Goal: Check status: Check status

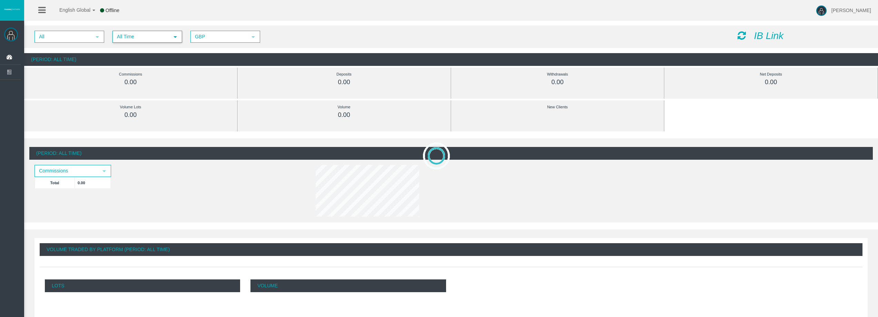
click at [115, 37] on span "All Time" at bounding box center [141, 36] width 56 height 11
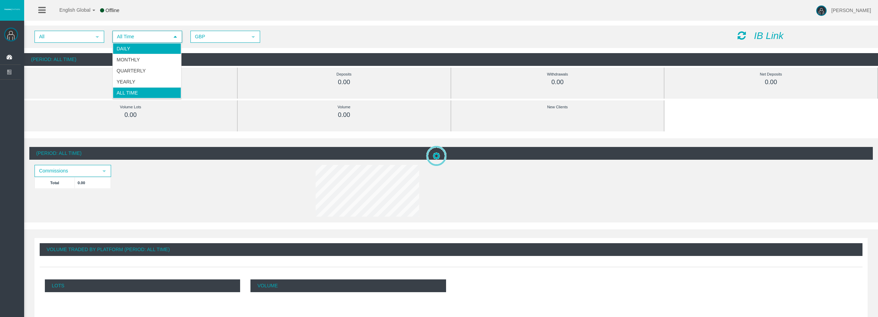
click at [127, 52] on li "Daily" at bounding box center [147, 48] width 68 height 11
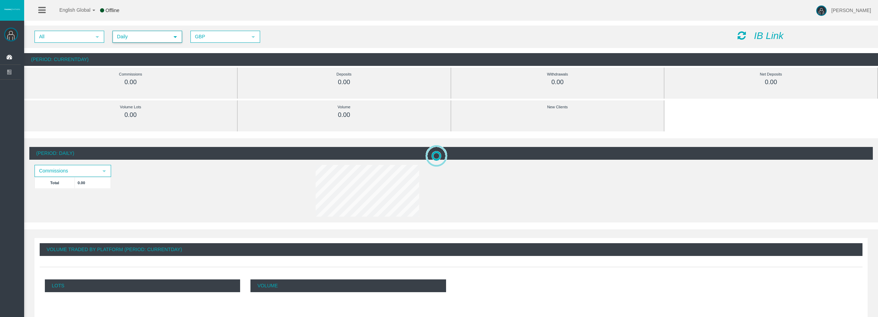
click at [743, 33] on icon at bounding box center [742, 36] width 8 height 10
click at [741, 35] on icon at bounding box center [742, 36] width 8 height 10
click at [341, 52] on div "All select Daily select 4 GBP select GBP IB Link (Period: CurrentDay) Commissio…" at bounding box center [451, 45] width 854 height 47
click at [744, 35] on icon at bounding box center [742, 36] width 8 height 10
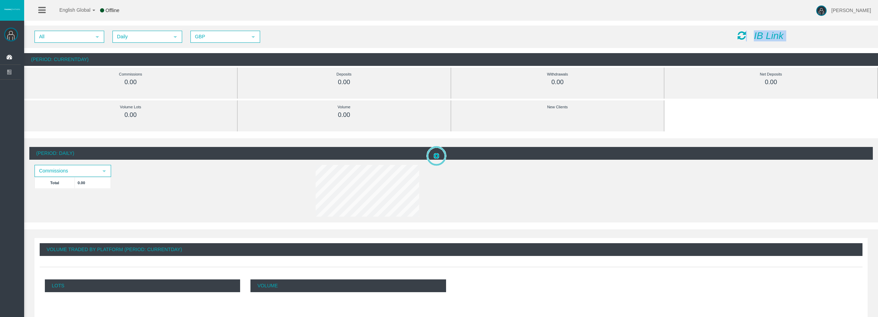
click at [744, 35] on icon at bounding box center [742, 36] width 8 height 10
click at [729, 34] on div "All select Daily select 4 GBP select GBP" at bounding box center [380, 37] width 703 height 12
click at [740, 36] on icon at bounding box center [742, 36] width 8 height 10
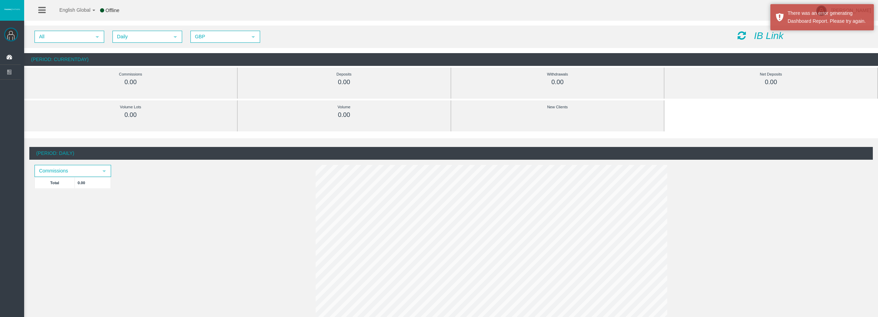
click at [739, 40] on icon at bounding box center [742, 36] width 8 height 10
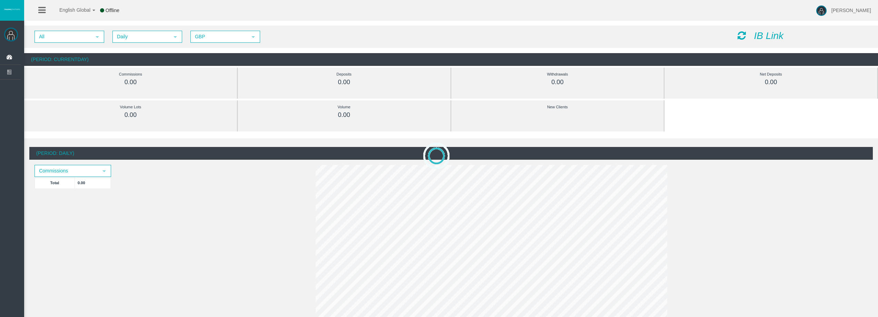
click at [742, 38] on icon at bounding box center [742, 36] width 8 height 10
click at [165, 36] on span "Daily" at bounding box center [141, 36] width 56 height 11
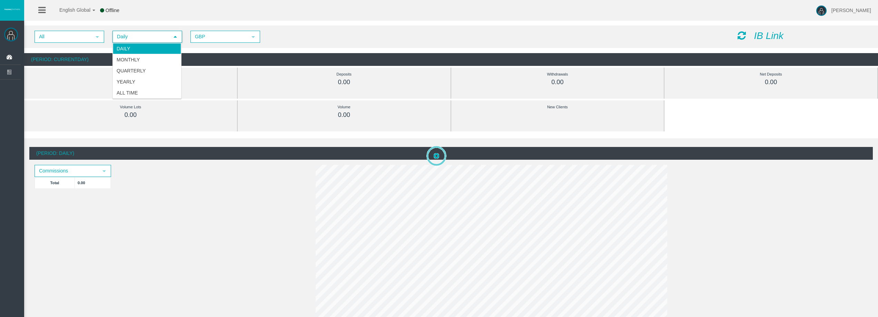
click at [157, 49] on li "Daily" at bounding box center [147, 48] width 68 height 11
click at [743, 38] on icon at bounding box center [742, 36] width 8 height 10
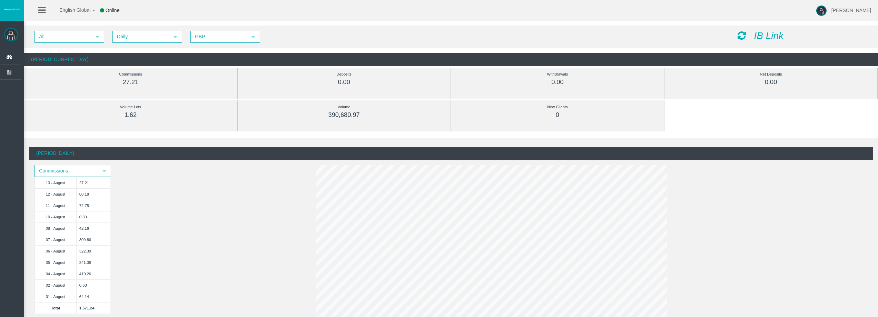
scroll to position [35, 0]
